Goal: Check status: Check status

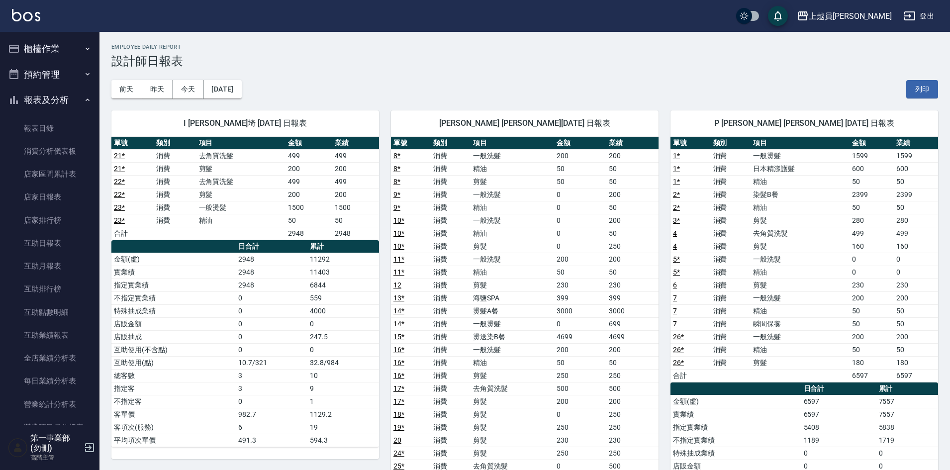
scroll to position [249, 0]
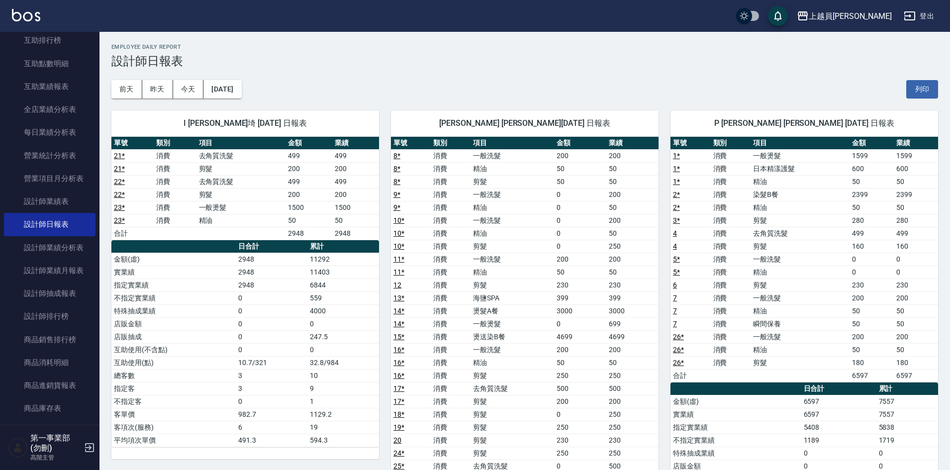
click at [506, 87] on div "[DATE] [DATE] [DATE] [DATE] 列印" at bounding box center [524, 89] width 827 height 42
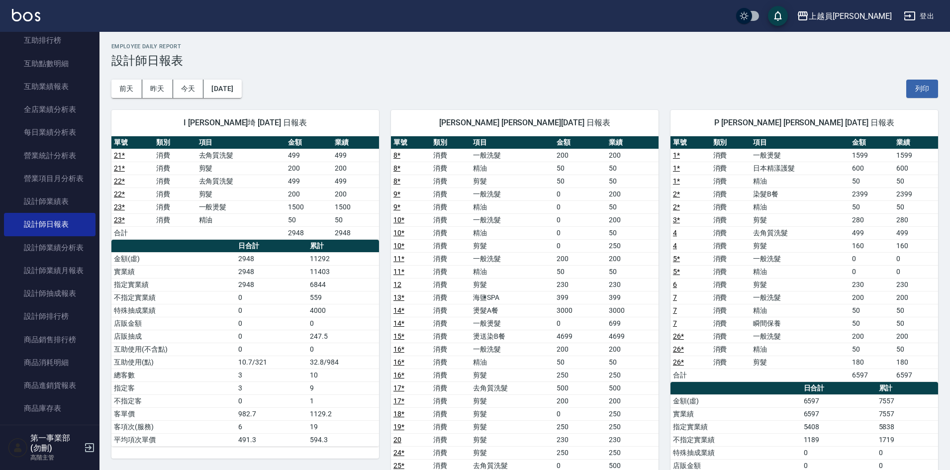
scroll to position [0, 0]
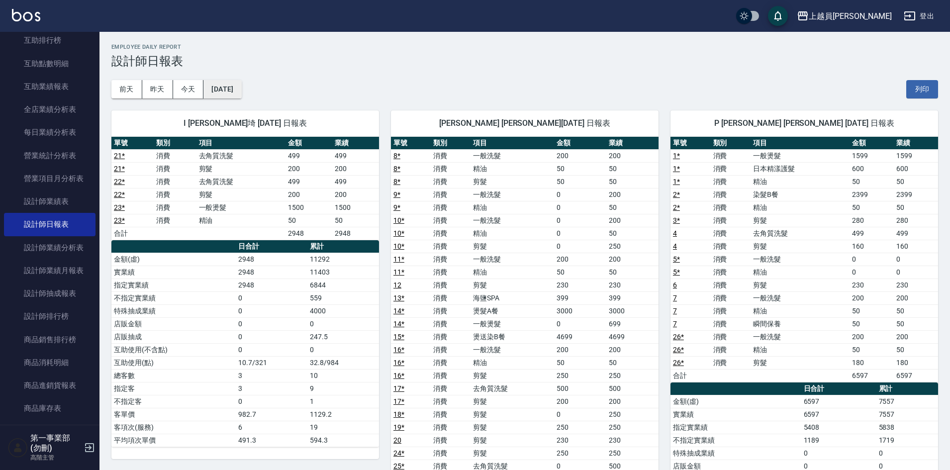
click at [241, 87] on button "[DATE]" at bounding box center [222, 89] width 38 height 18
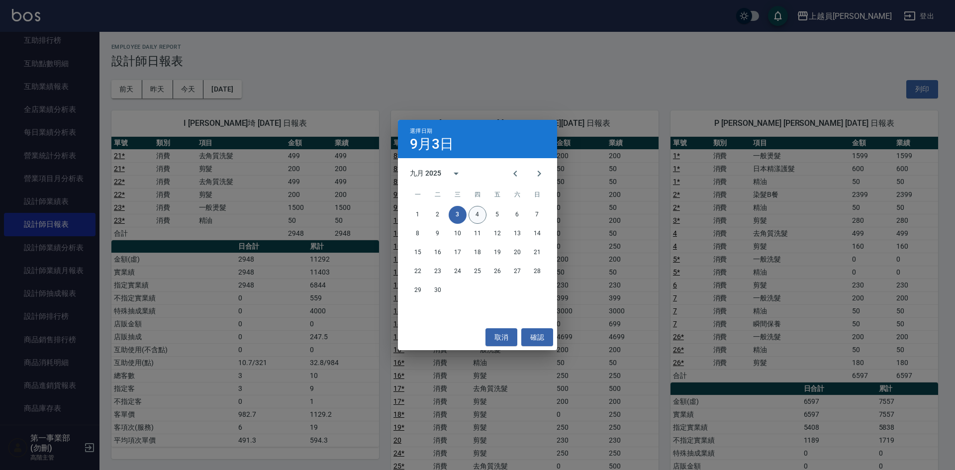
click at [481, 216] on button "4" at bounding box center [478, 215] width 18 height 18
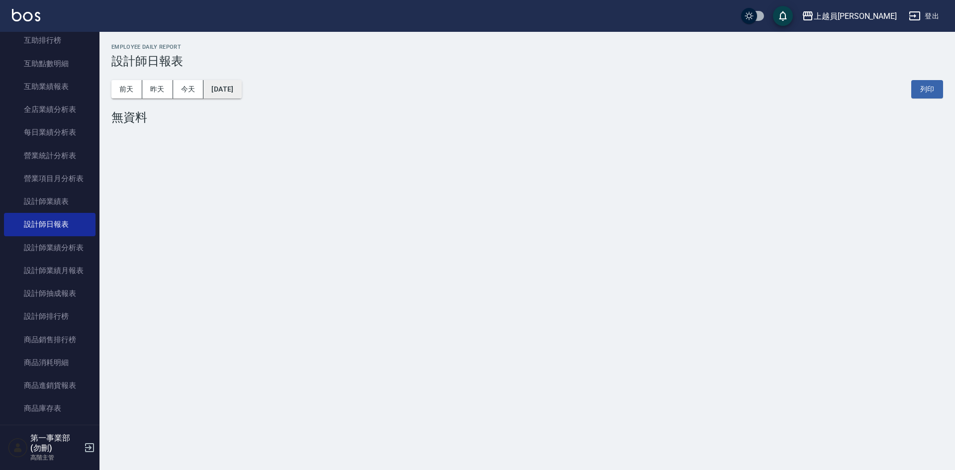
click at [241, 86] on button "[DATE]" at bounding box center [222, 89] width 38 height 18
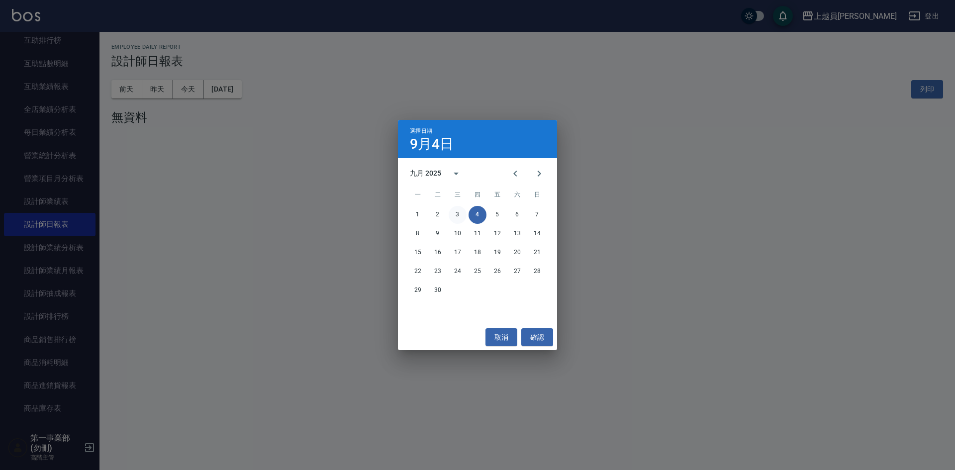
click at [449, 213] on button "3" at bounding box center [458, 215] width 18 height 18
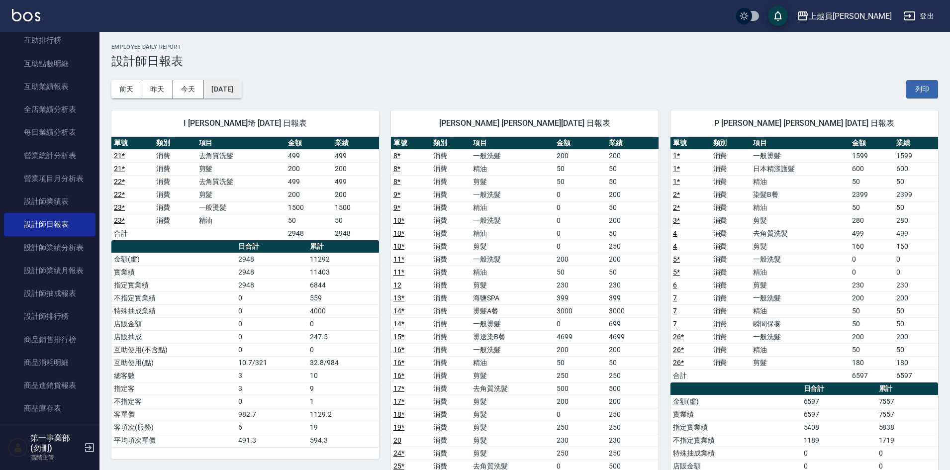
click at [235, 98] on button "[DATE]" at bounding box center [222, 89] width 38 height 18
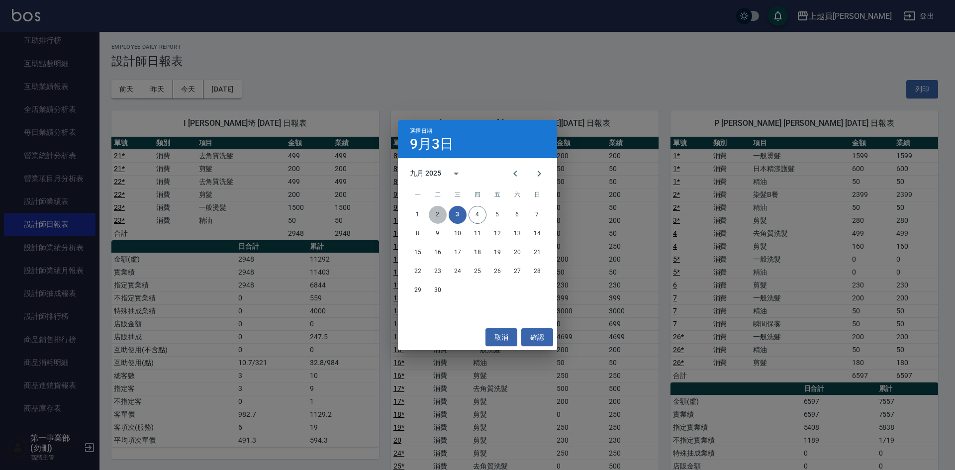
click at [437, 213] on button "2" at bounding box center [438, 215] width 18 height 18
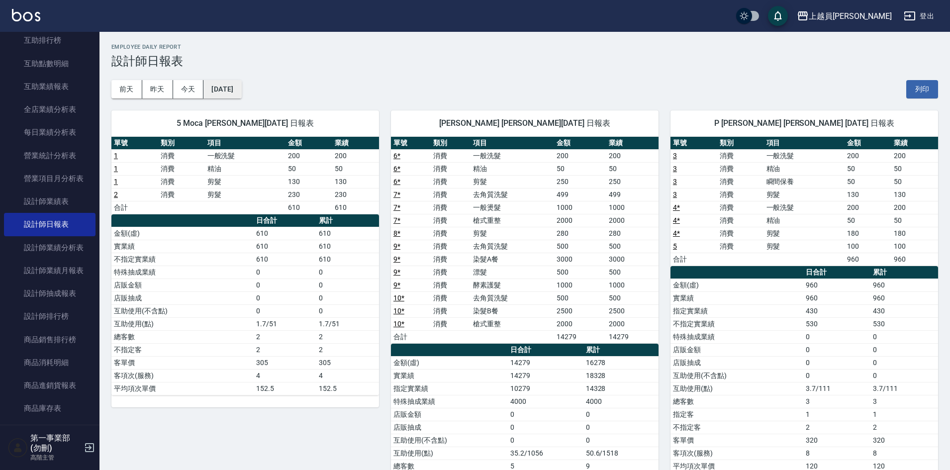
click at [233, 97] on button "[DATE]" at bounding box center [222, 89] width 38 height 18
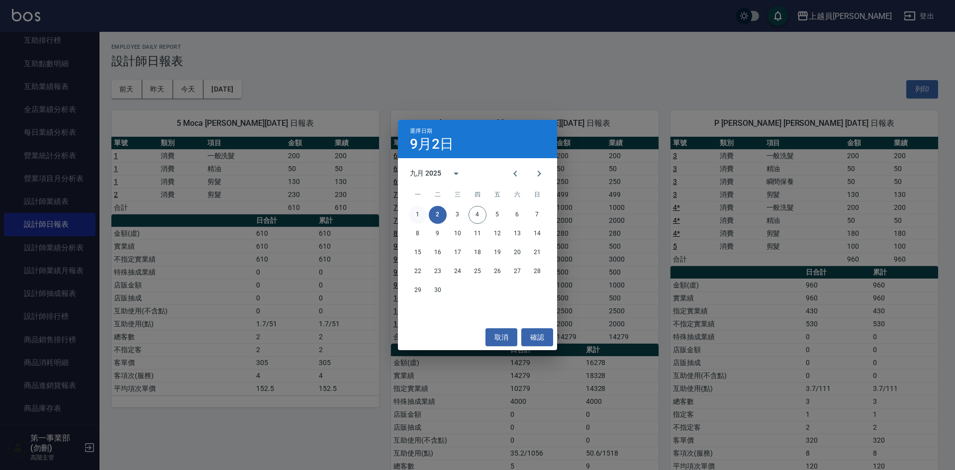
click at [424, 215] on button "1" at bounding box center [418, 215] width 18 height 18
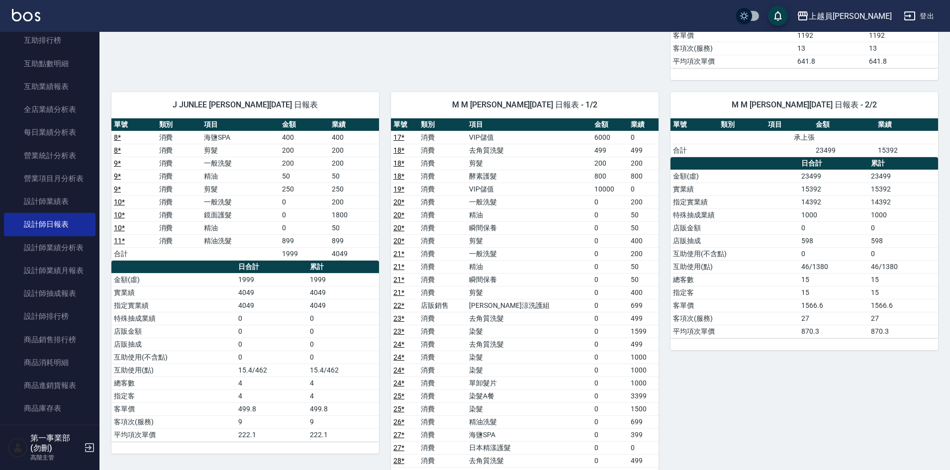
scroll to position [495, 0]
